Goal: Understand process/instructions: Learn how to perform a task or action

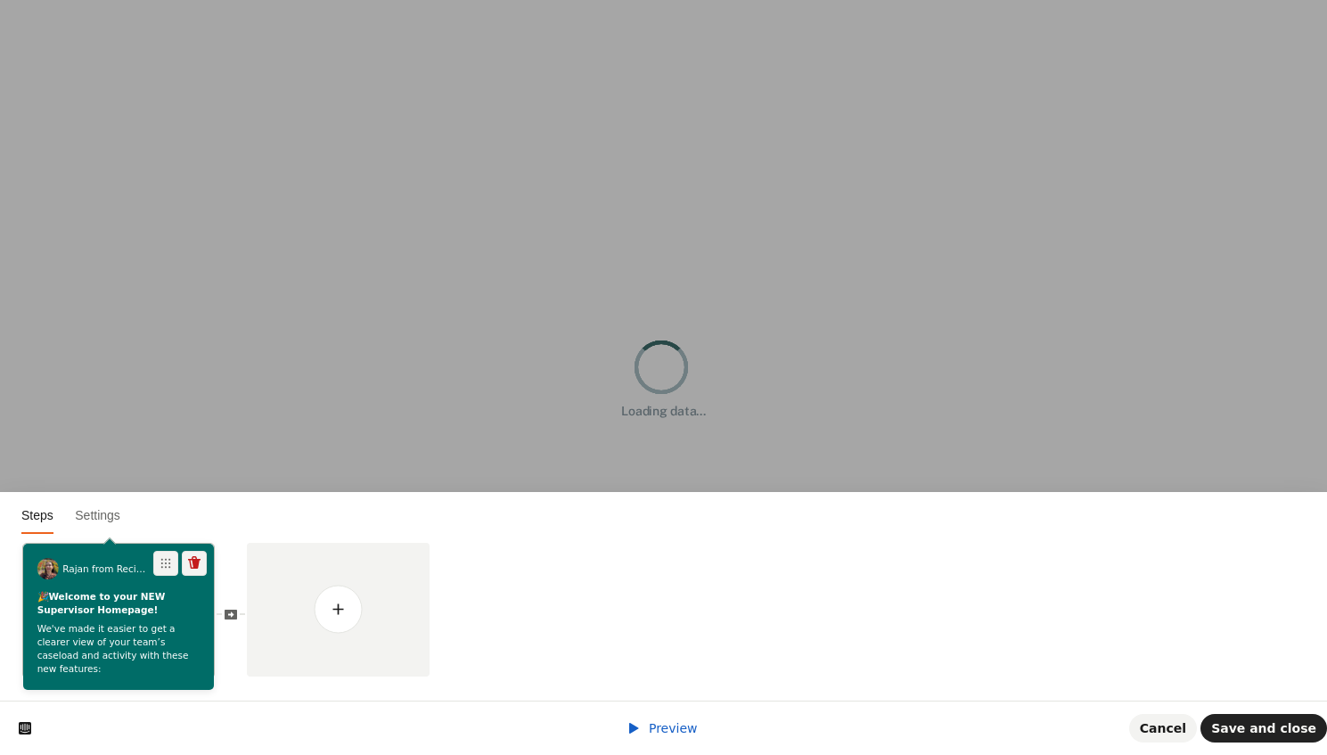
click at [94, 634] on p "We've made it easier to get a clearer view of your team’s caseload and activity…" at bounding box center [118, 649] width 163 height 53
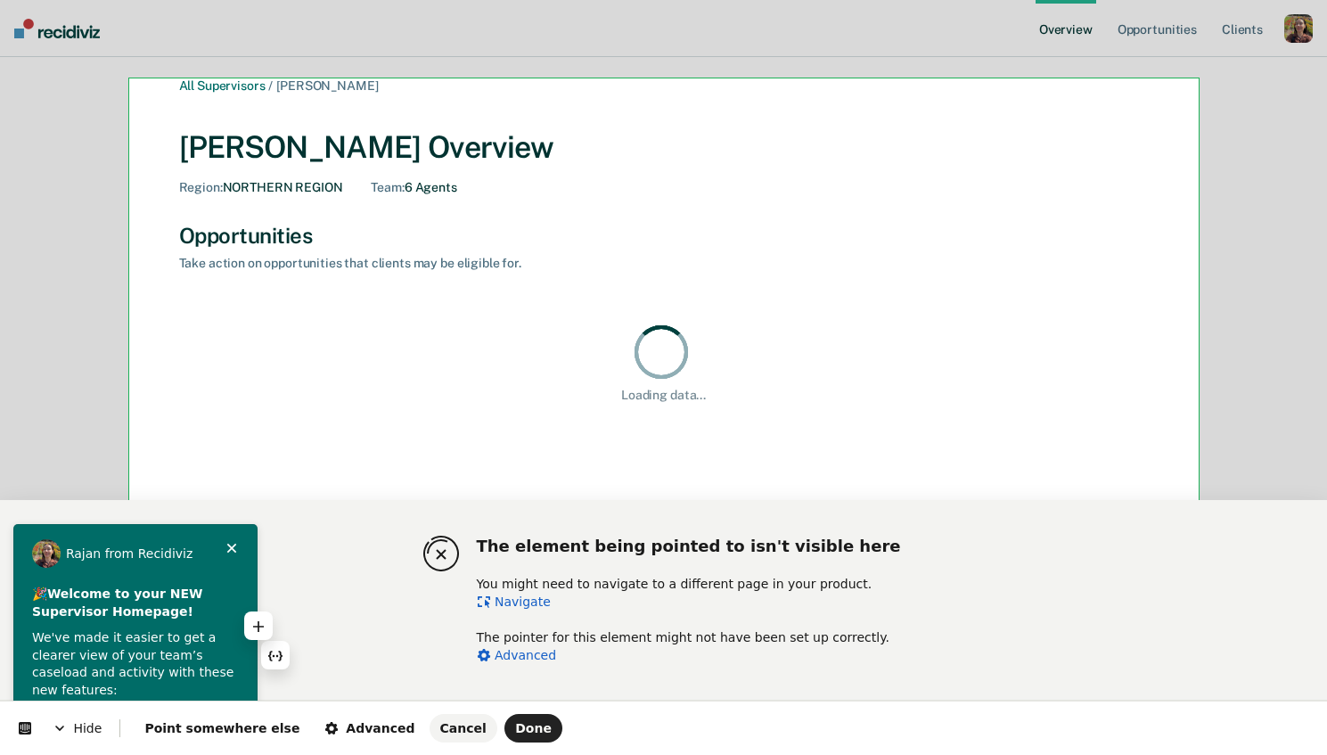
click at [183, 658] on p "We've made it easier to get a clearer view of your team’s caseload and activity…" at bounding box center [135, 664] width 207 height 70
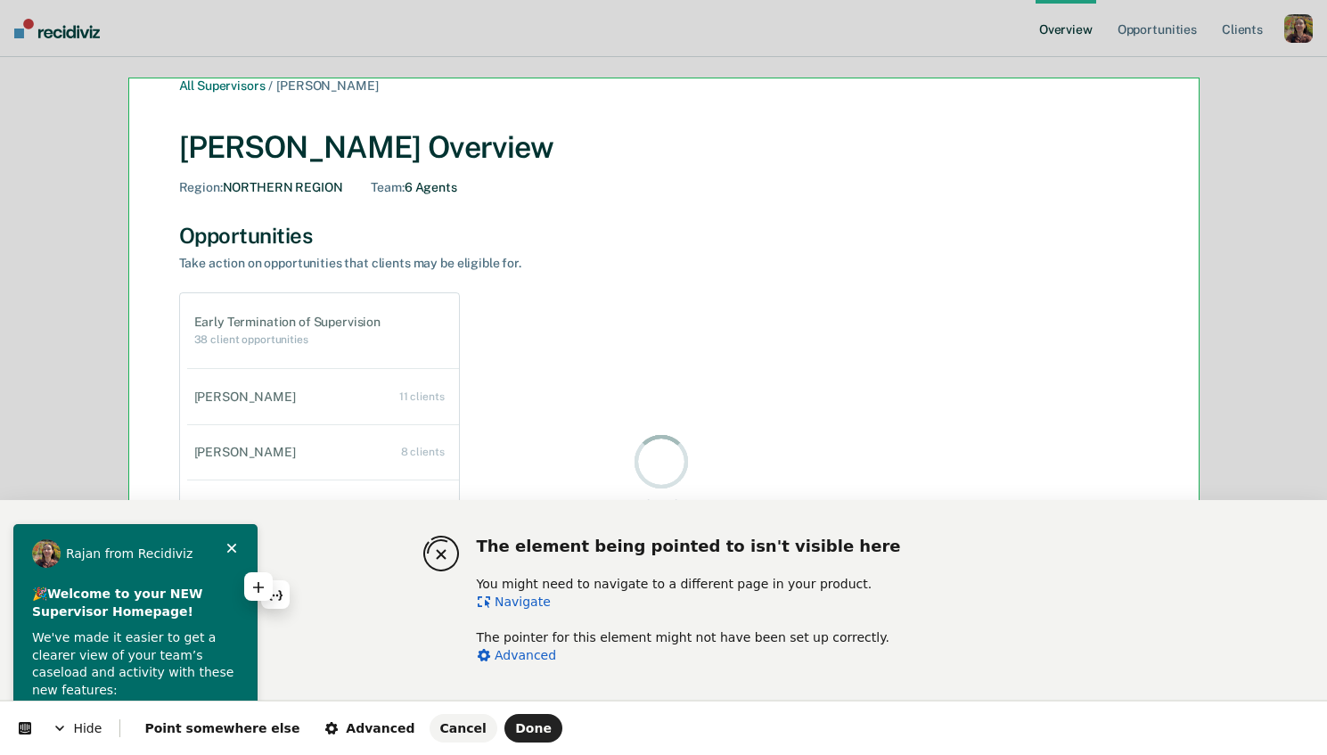
click at [101, 597] on b "Welcome to your NEW Supervisor Homepage!" at bounding box center [119, 602] width 175 height 32
click at [532, 597] on link "Navigate" at bounding box center [514, 601] width 74 height 14
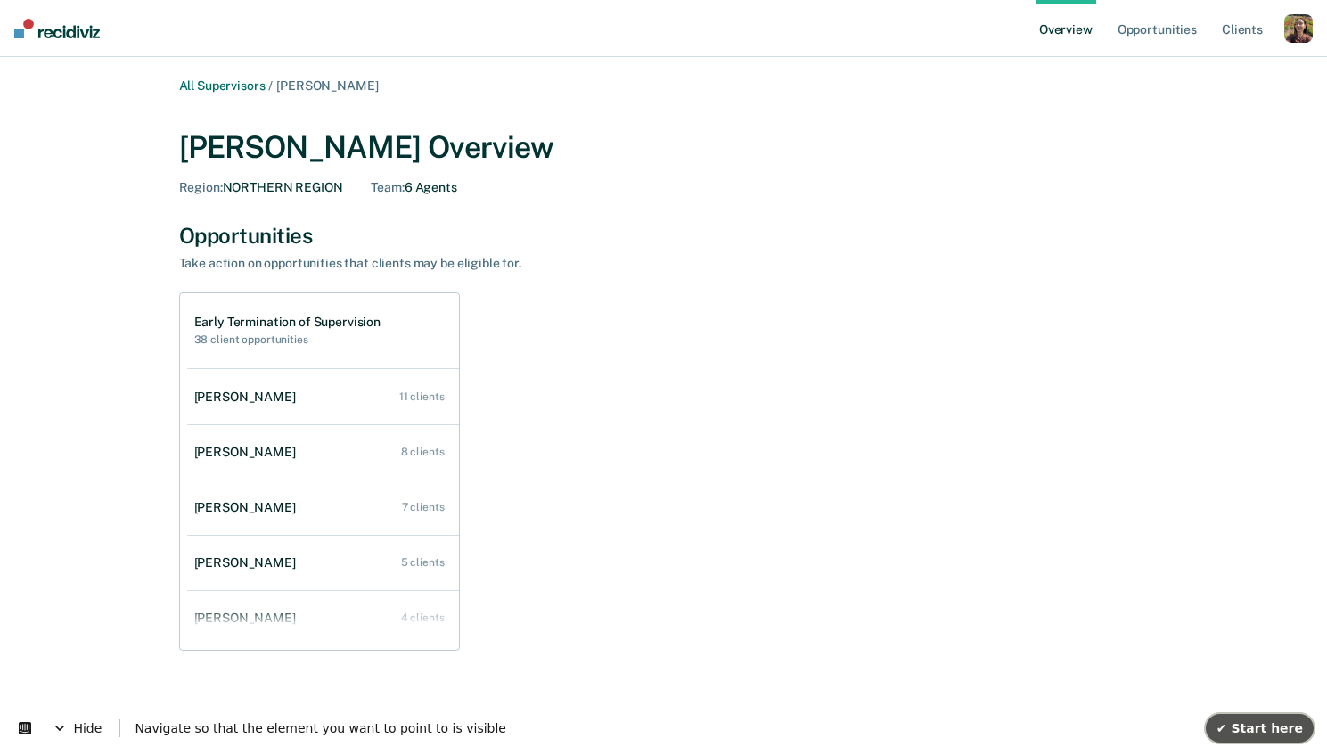
click at [1283, 721] on span "✔ Start here" at bounding box center [1259, 728] width 86 height 14
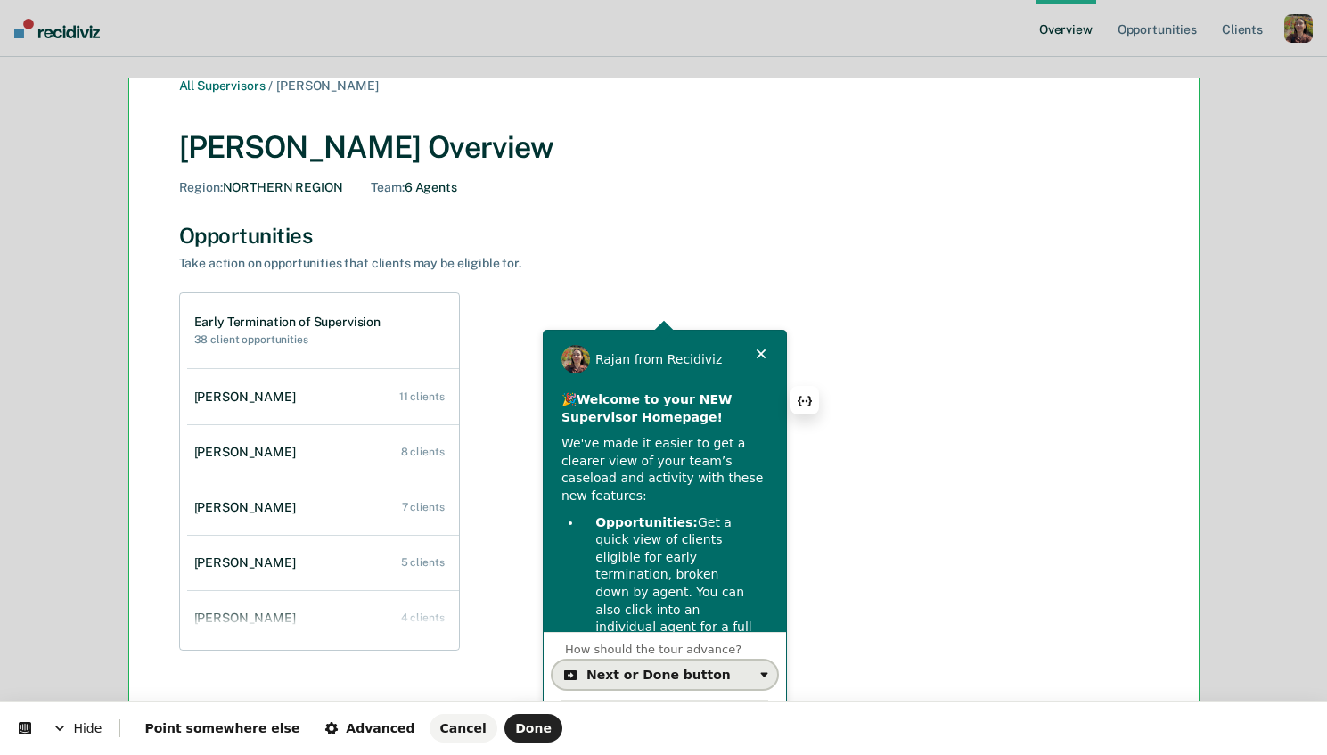
click at [741, 667] on div "Next or Done button" at bounding box center [669, 674] width 167 height 14
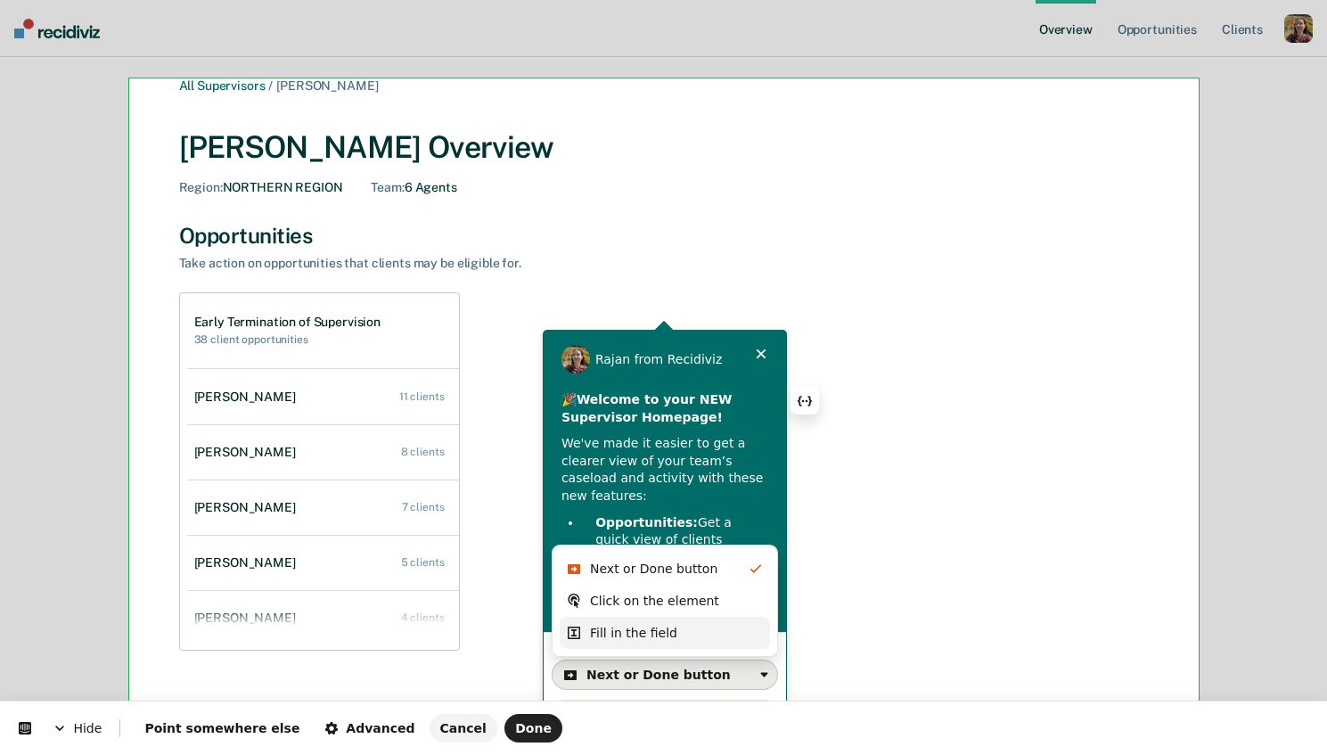
click at [682, 631] on div "Fill in the field" at bounding box center [676, 633] width 173 height 18
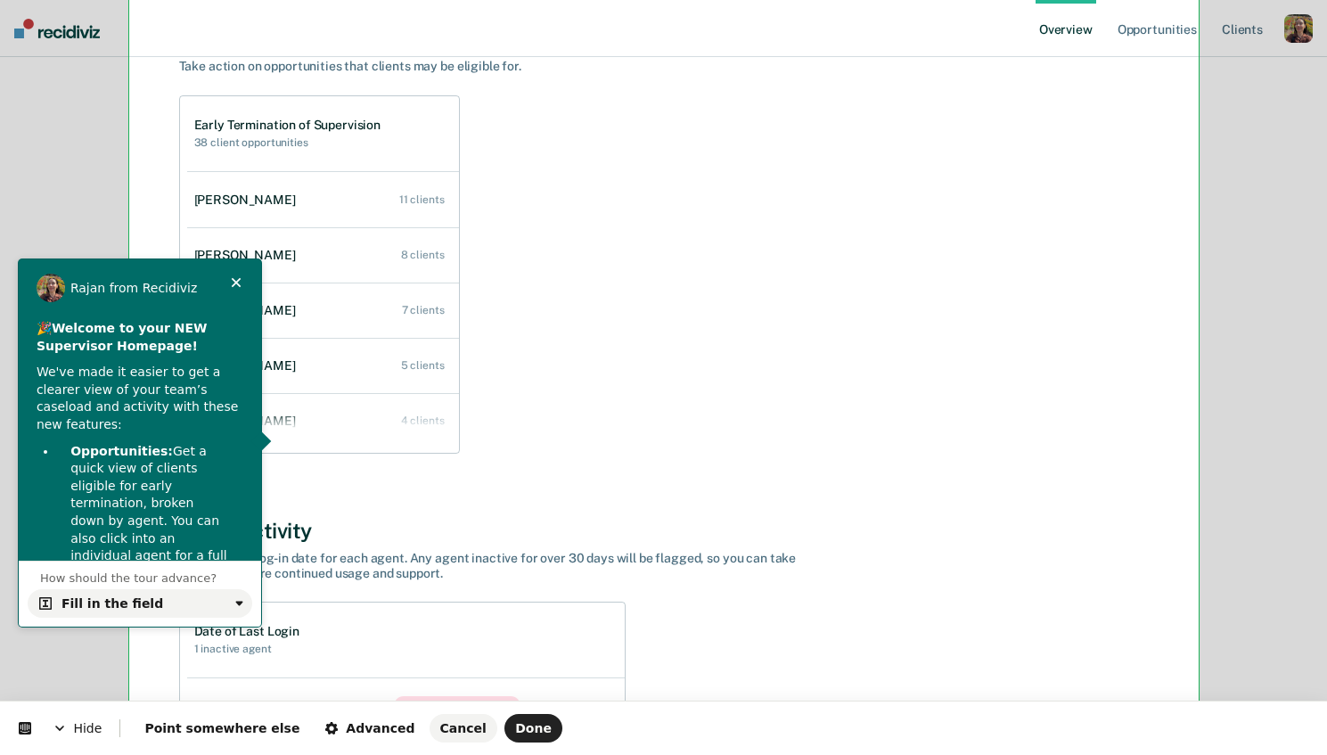
scroll to position [198, 0]
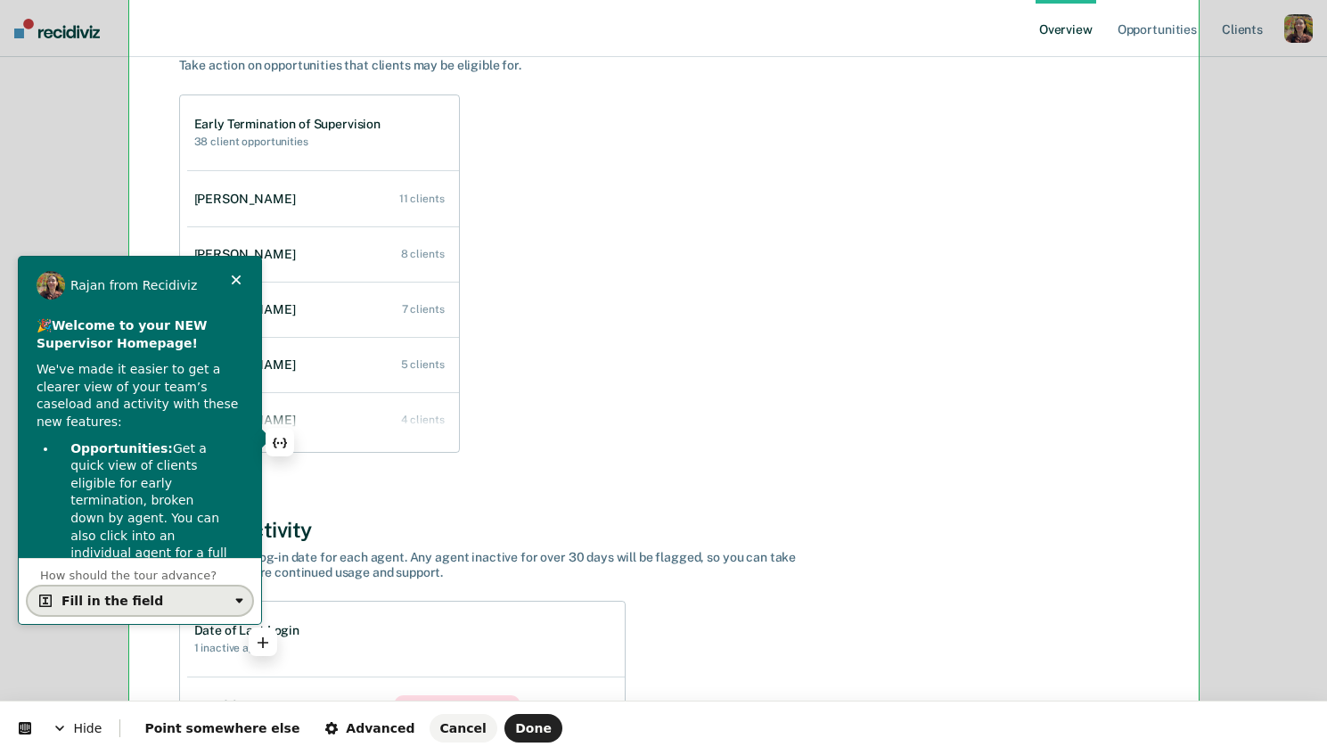
click at [219, 601] on div "Fill in the field" at bounding box center [144, 600] width 167 height 14
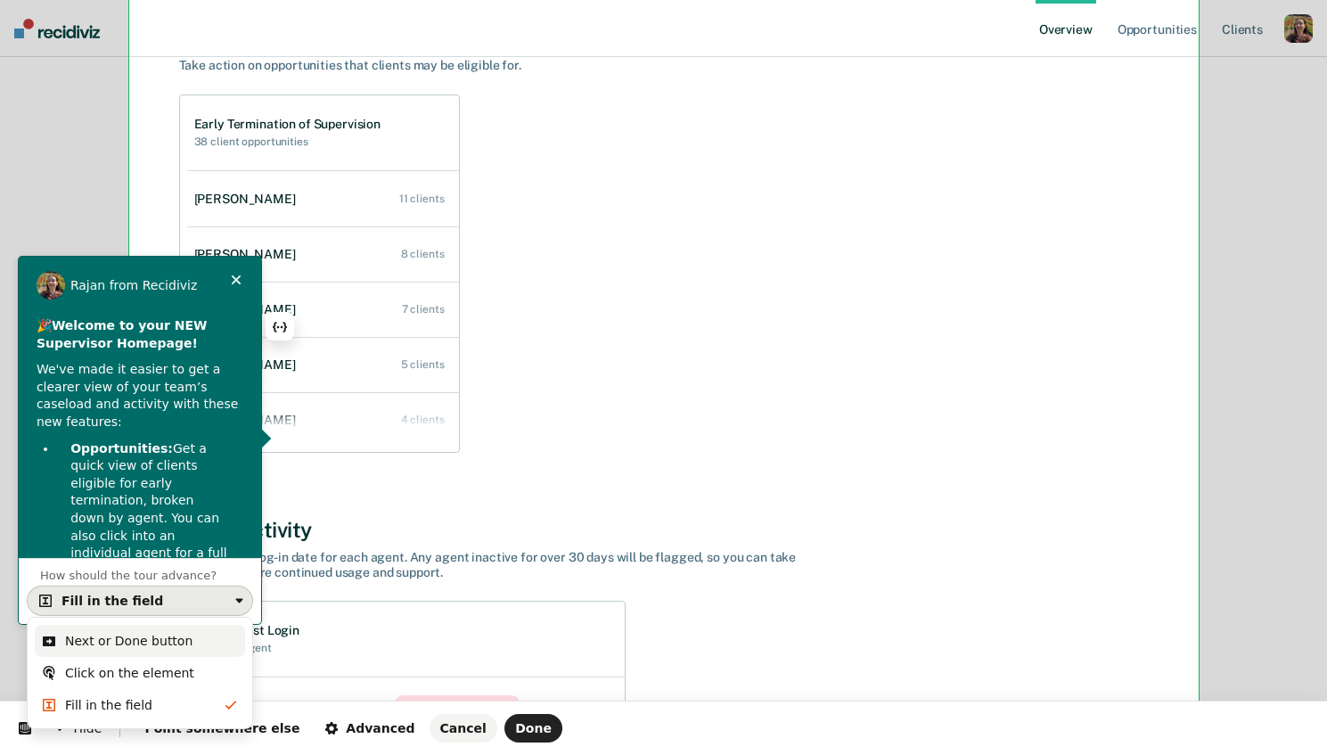
click at [180, 642] on div "Next or Done button" at bounding box center [128, 641] width 127 height 18
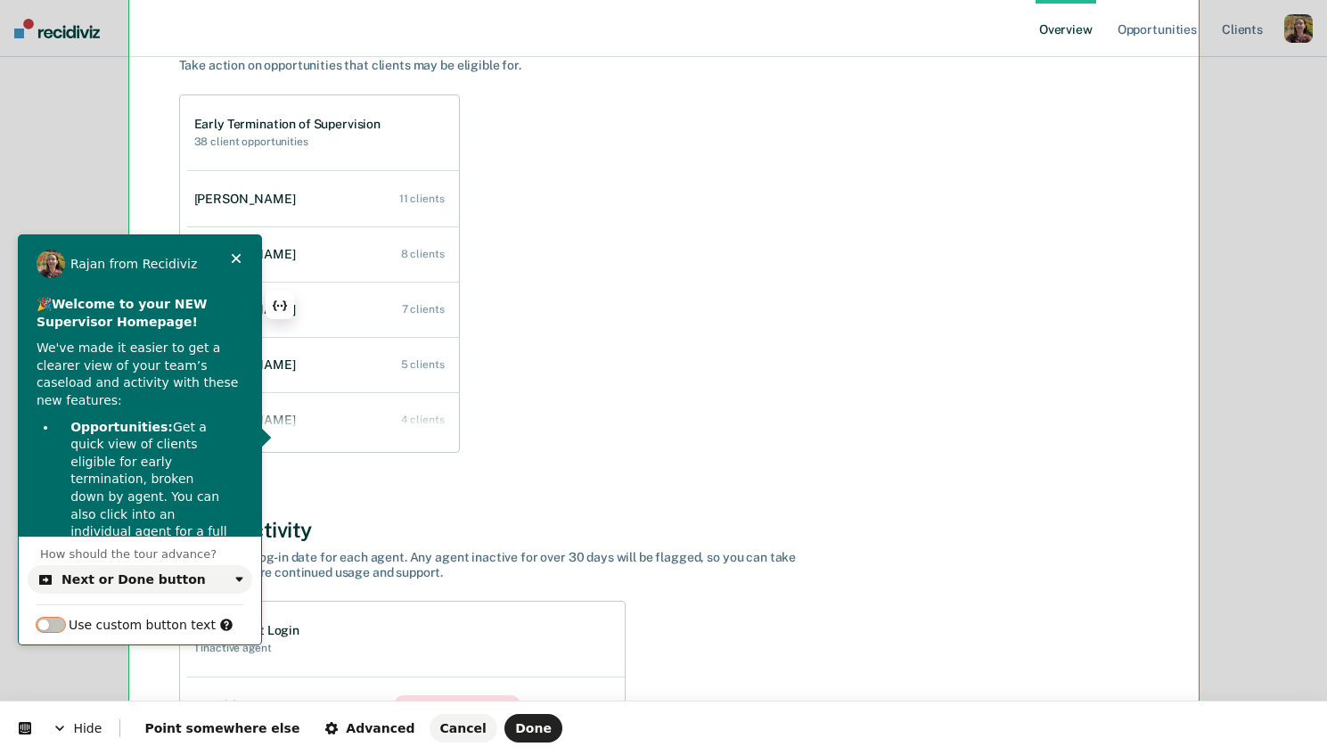
click at [58, 620] on button "button" at bounding box center [51, 625] width 29 height 14
click at [190, 656] on input "text" at bounding box center [140, 652] width 207 height 30
type input "S"
type input "E"
type input "G"
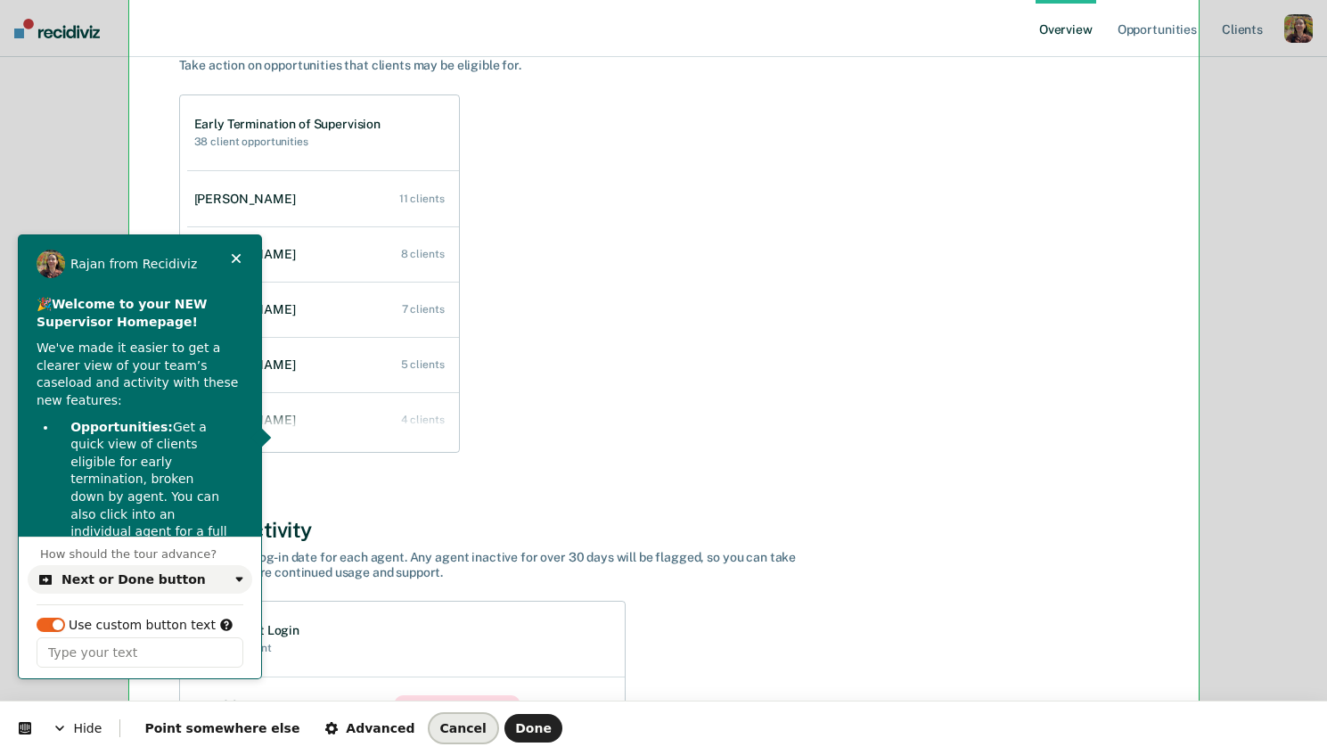
click at [440, 730] on span "Cancel" at bounding box center [463, 728] width 46 height 14
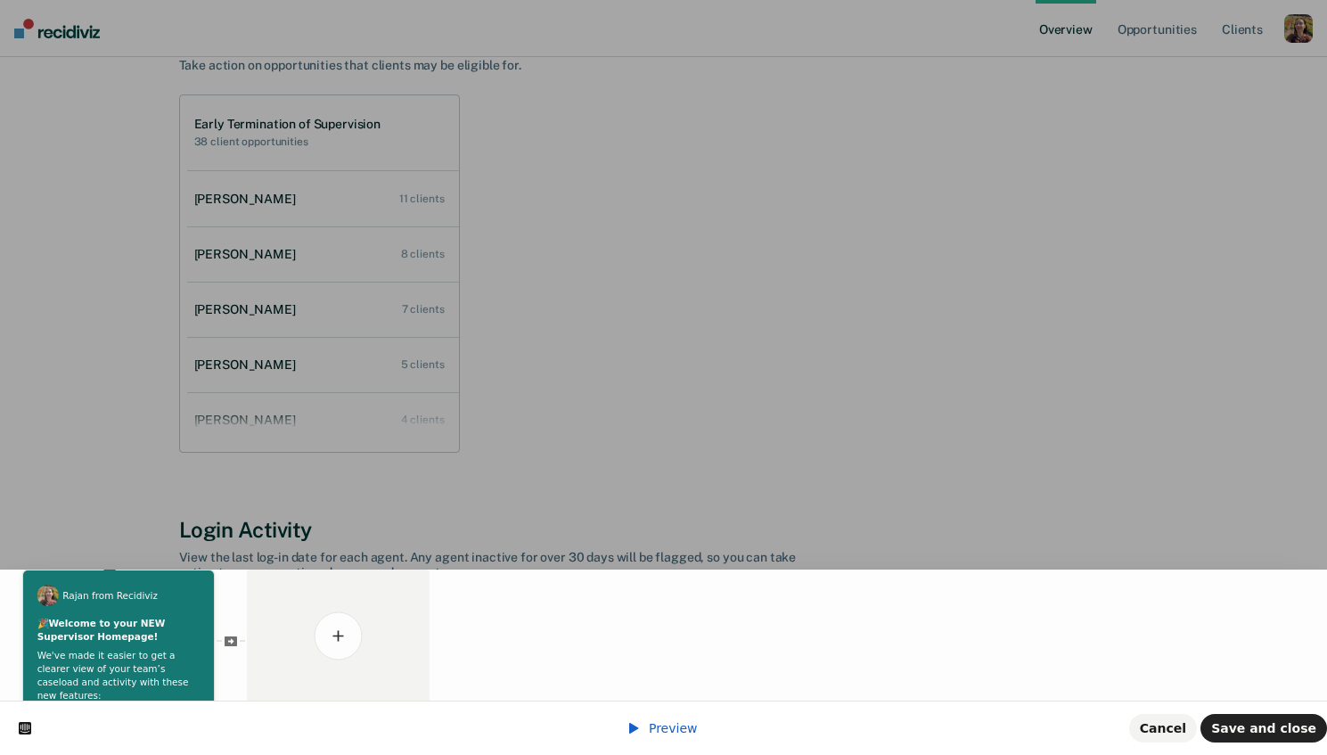
scroll to position [0, 0]
